Goal: Download file/media

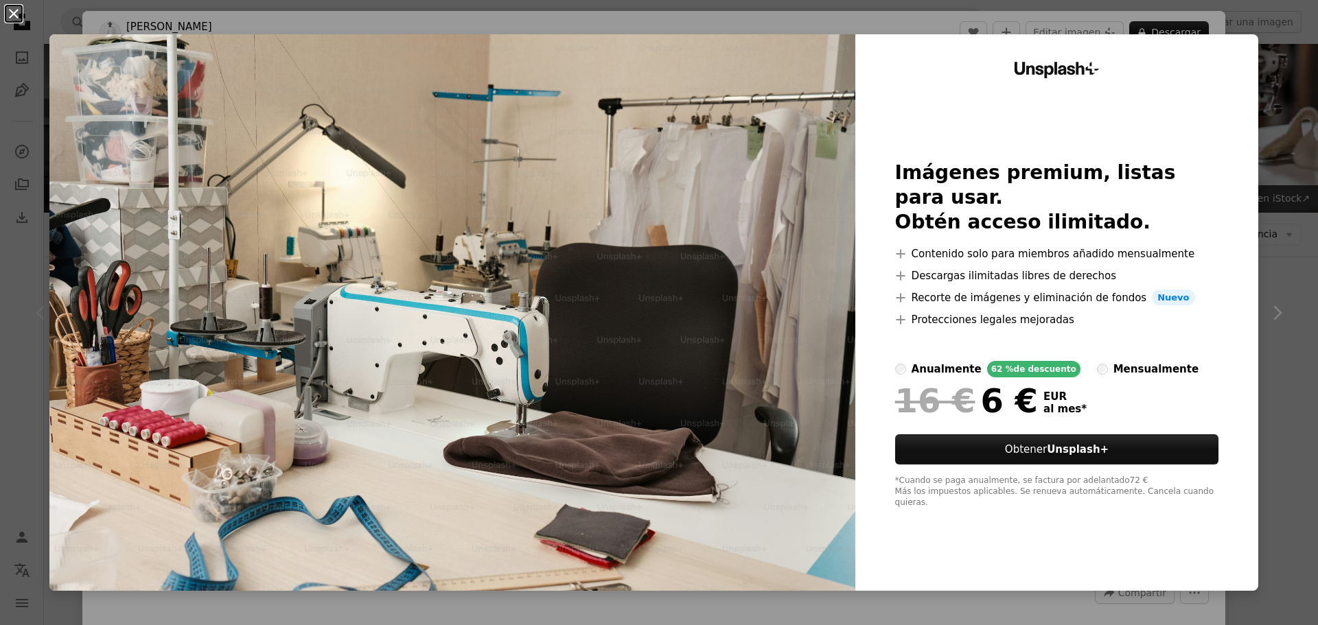
click at [12, 10] on button "An X shape" at bounding box center [13, 13] width 16 height 16
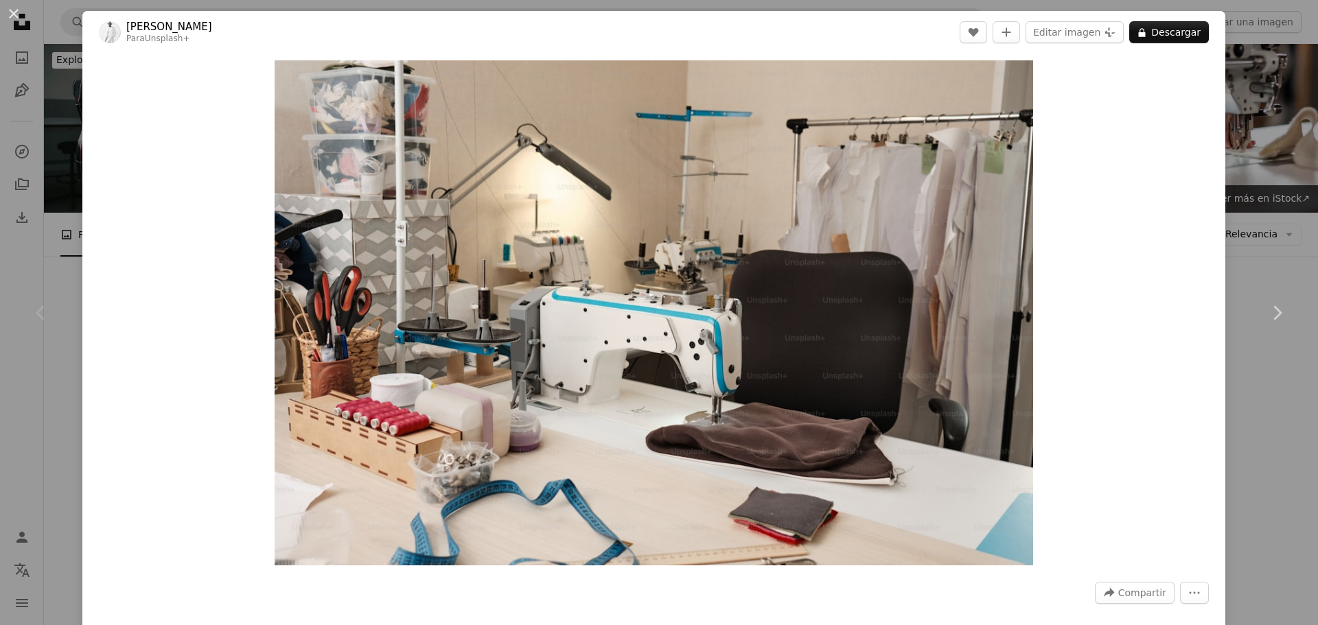
drag, startPoint x: 0, startPoint y: 18, endPoint x: 10, endPoint y: 14, distance: 10.2
click at [5, 18] on button "An X shape" at bounding box center [13, 13] width 16 height 16
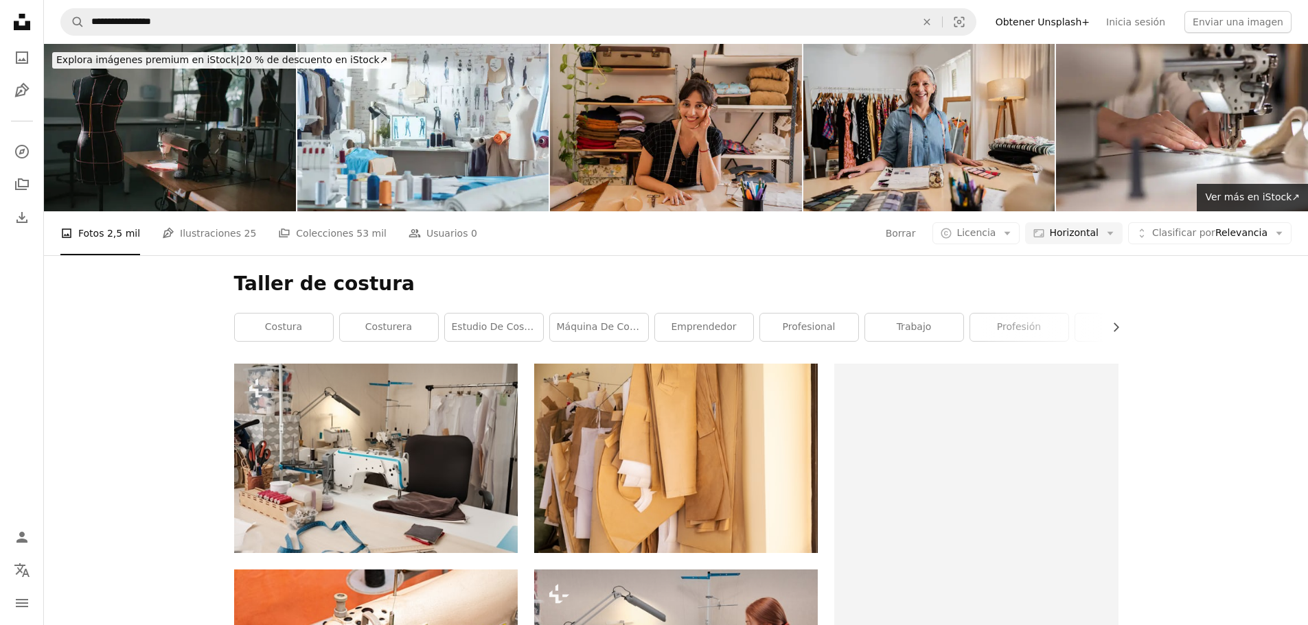
click at [11, 14] on icon "Unsplash logo Página de inicio de Unsplash" at bounding box center [21, 21] width 27 height 27
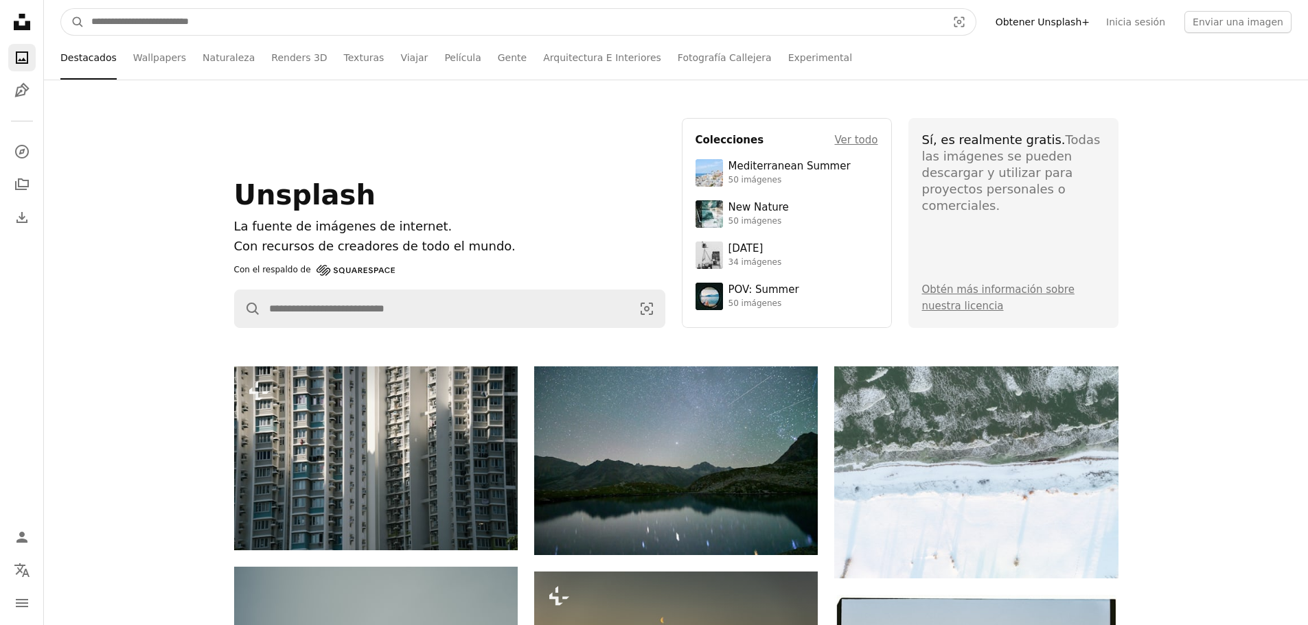
click at [179, 24] on input "Encuentra imágenes en todo el sitio" at bounding box center [513, 22] width 858 height 26
